Goal: Task Accomplishment & Management: Complete application form

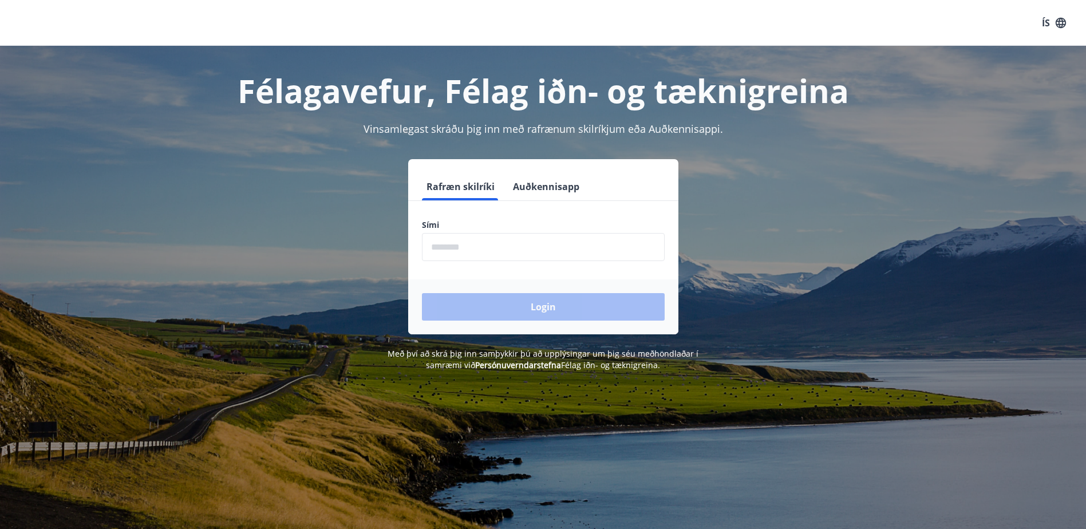
click at [524, 239] on input "phone" at bounding box center [543, 247] width 243 height 28
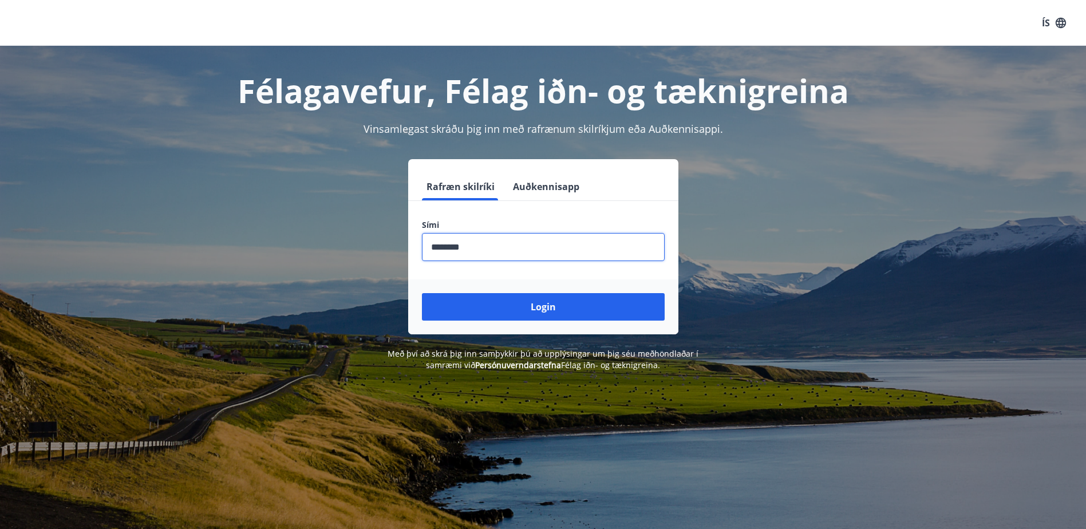
type input "********"
click at [422, 293] on button "Login" at bounding box center [543, 306] width 243 height 27
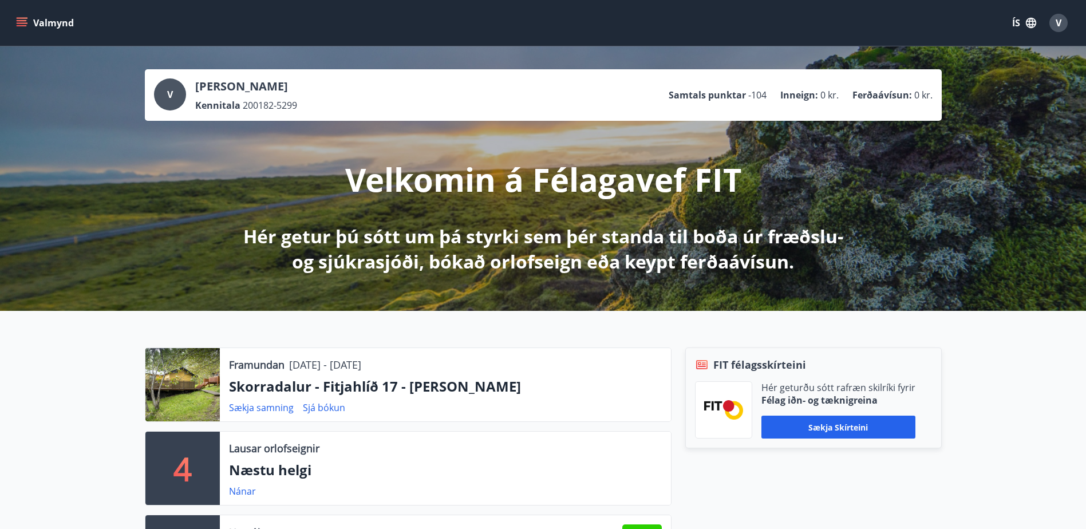
click at [18, 21] on icon "menu" at bounding box center [22, 20] width 10 height 1
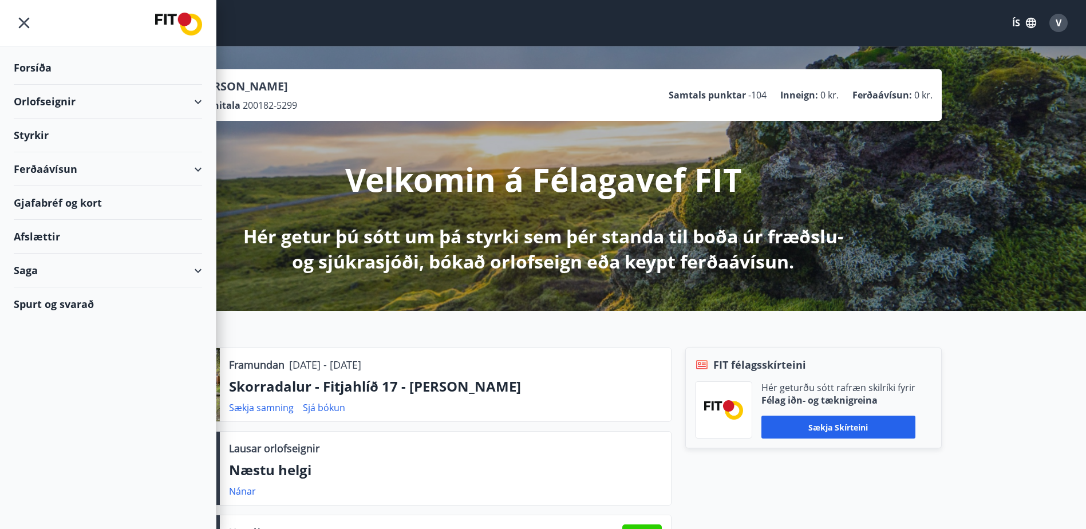
click at [42, 271] on div "Saga" at bounding box center [108, 271] width 188 height 34
click at [49, 419] on div "Styrkjasaga" at bounding box center [108, 420] width 170 height 24
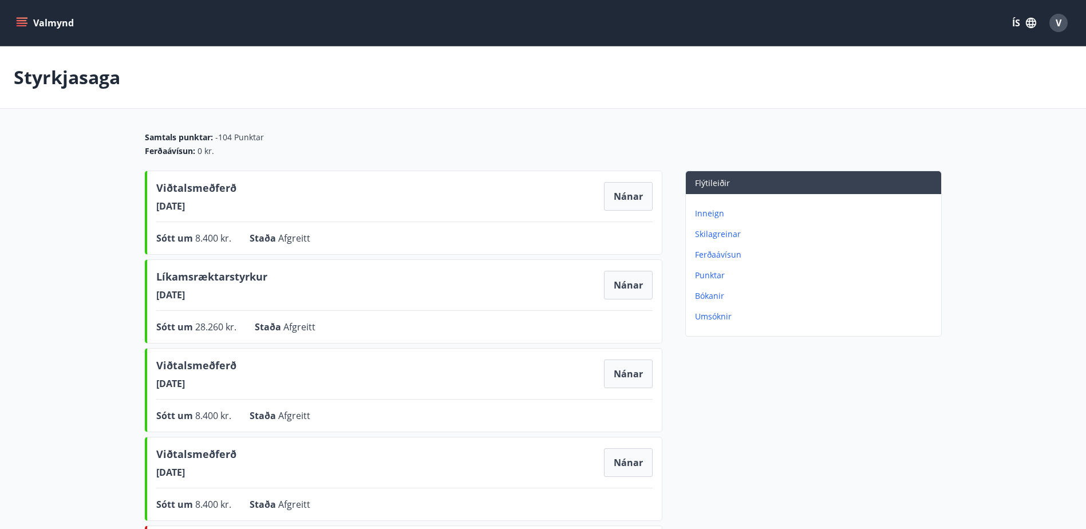
click at [30, 19] on button "Valmynd" at bounding box center [46, 23] width 65 height 21
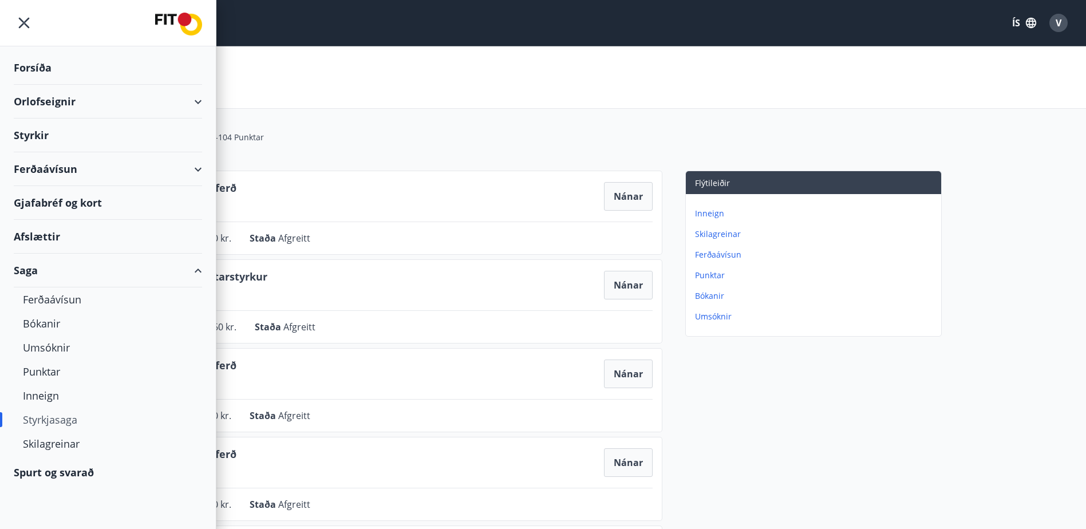
click at [60, 137] on div "Styrkir" at bounding box center [108, 136] width 188 height 34
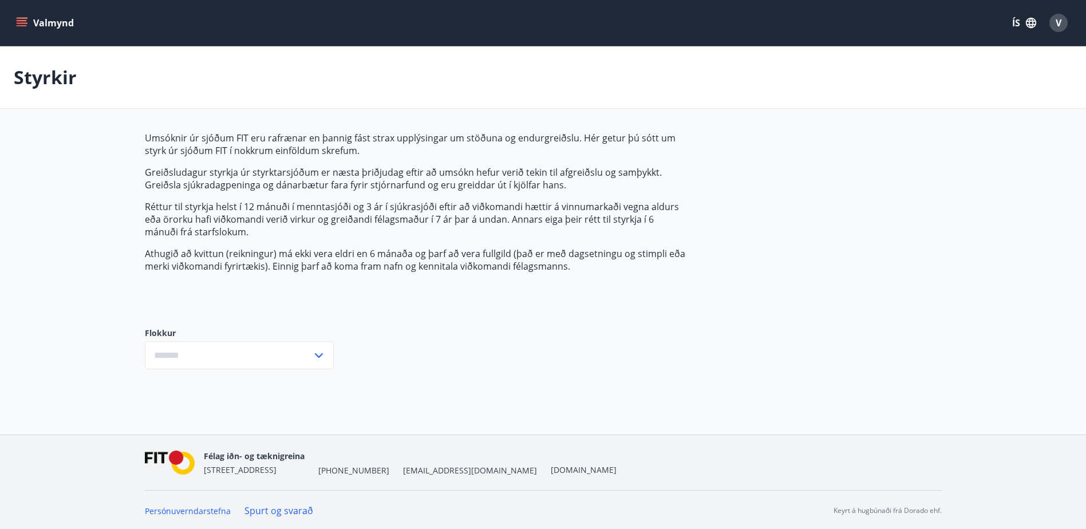
type input "***"
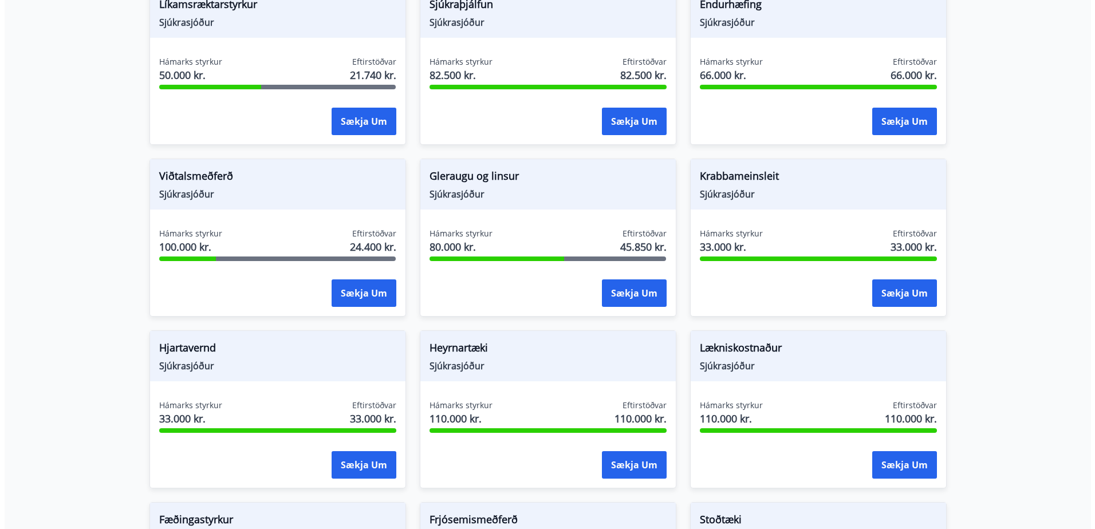
scroll to position [401, 0]
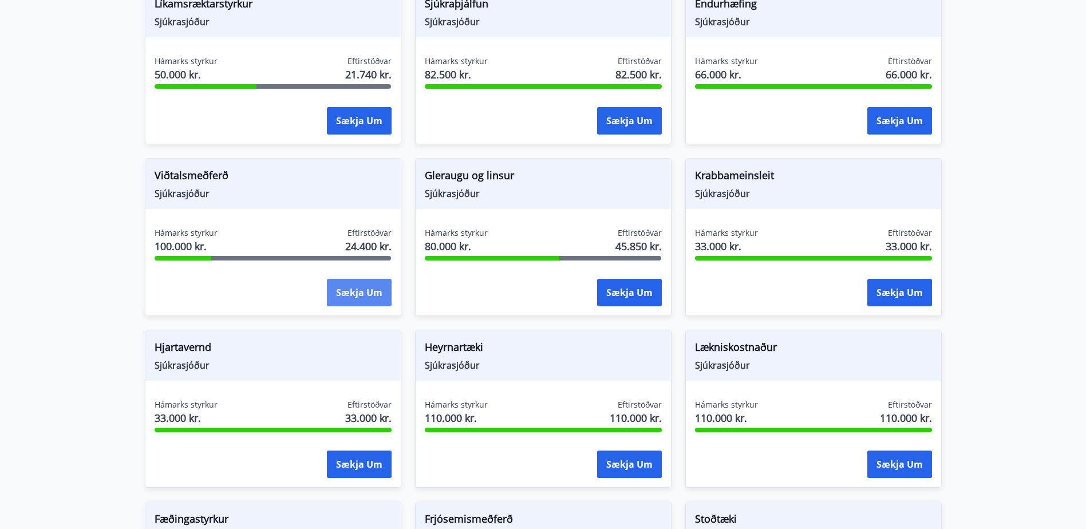
click at [369, 289] on button "Sækja um" at bounding box center [359, 292] width 65 height 27
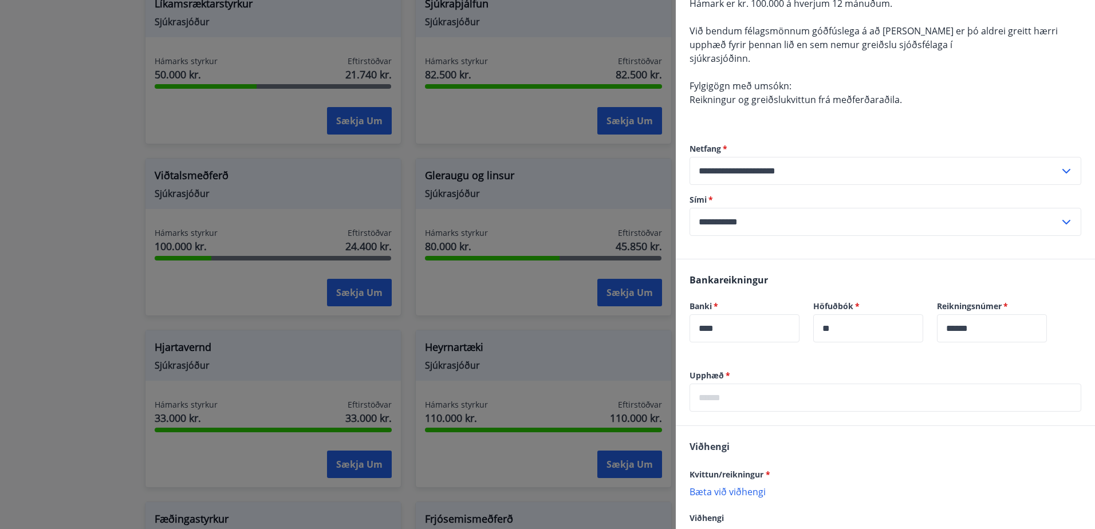
scroll to position [229, 0]
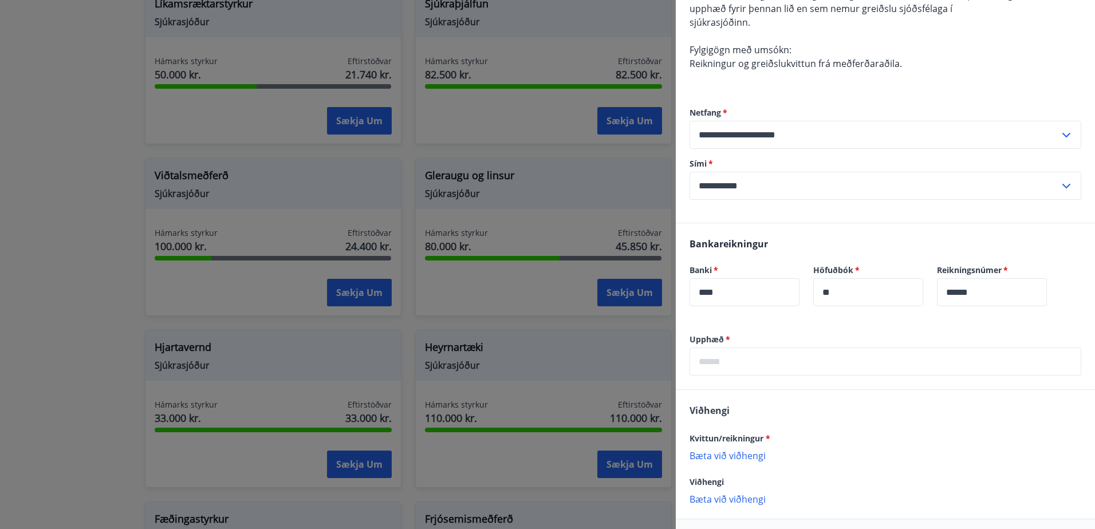
click at [739, 360] on input "text" at bounding box center [885, 362] width 392 height 28
type input "*****"
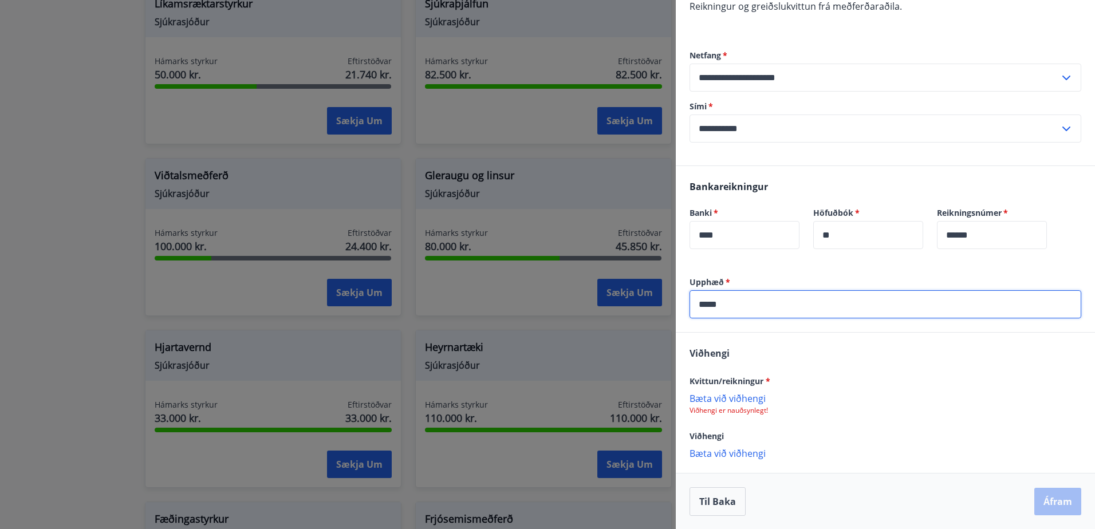
scroll to position [287, 0]
click at [724, 399] on p "Bæta við viðhengi" at bounding box center [885, 397] width 392 height 11
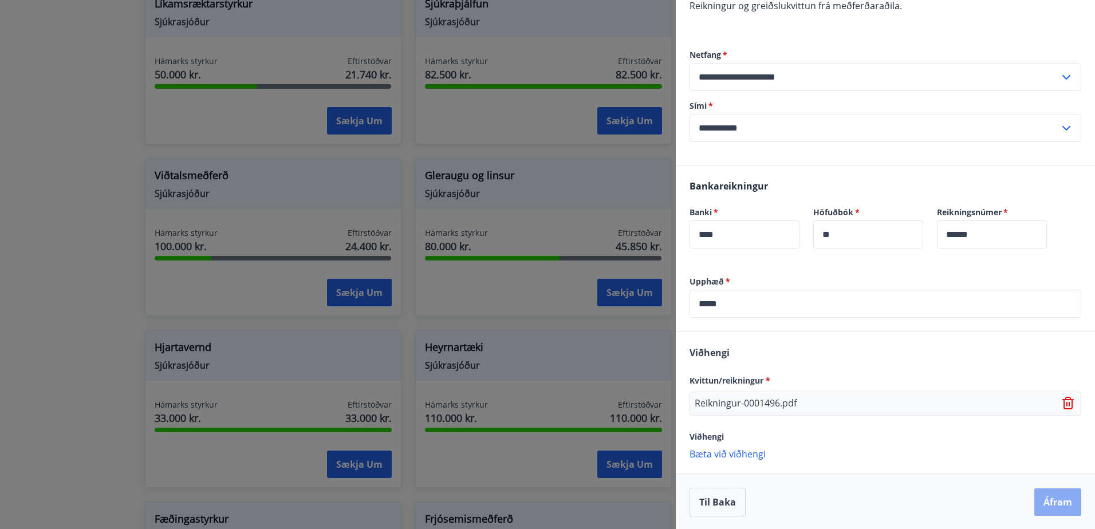
click at [1034, 499] on button "Áfram" at bounding box center [1057, 501] width 47 height 27
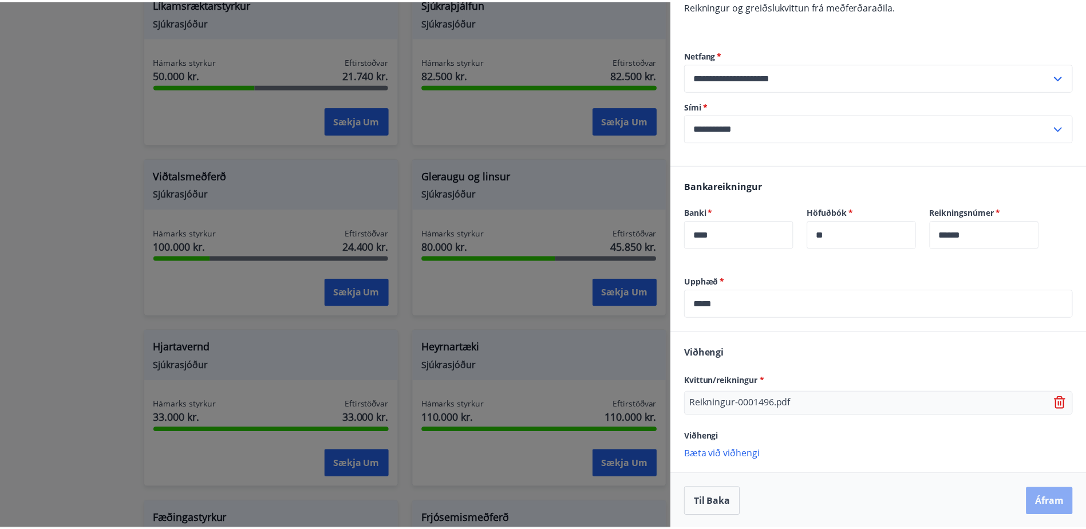
scroll to position [0, 0]
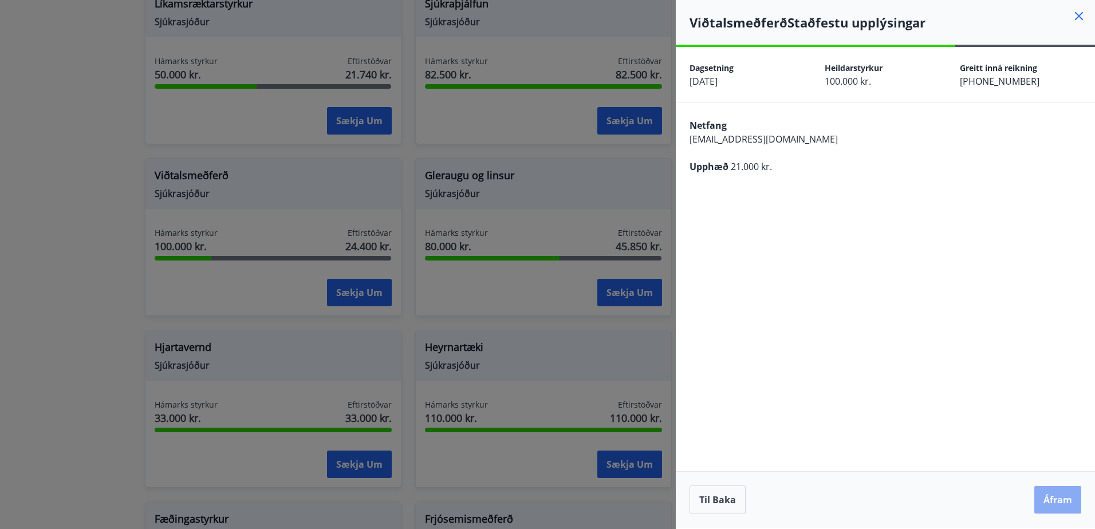
click at [1054, 504] on button "Áfram" at bounding box center [1057, 499] width 47 height 27
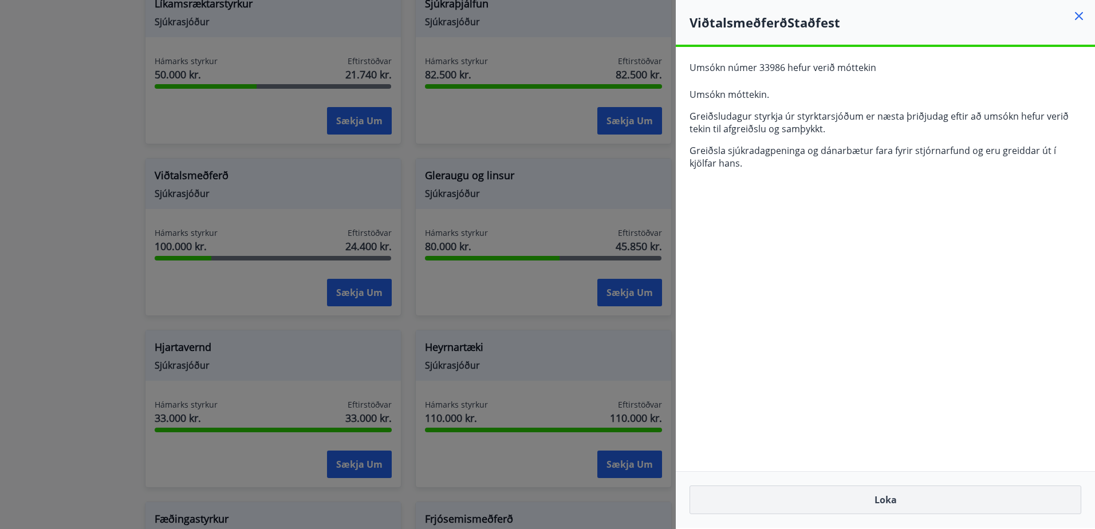
click at [875, 506] on button "Loka" at bounding box center [885, 499] width 392 height 29
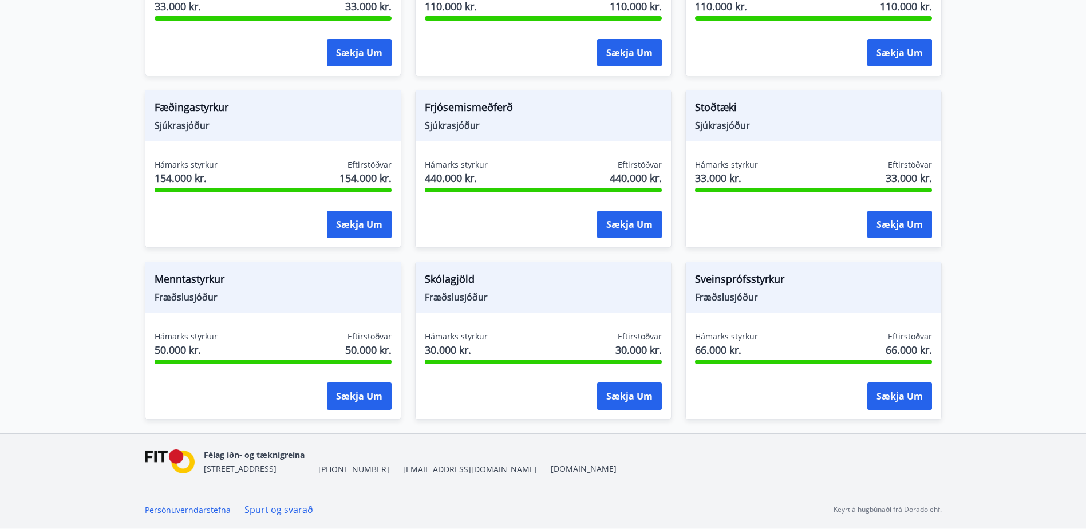
scroll to position [813, 0]
